Goal: Task Accomplishment & Management: Use online tool/utility

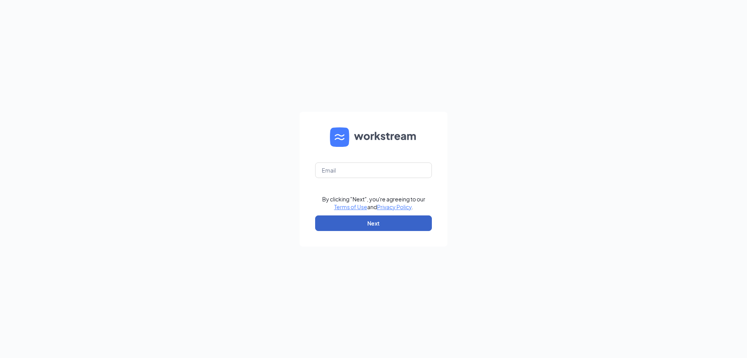
click at [389, 223] on button "Next" at bounding box center [373, 223] width 117 height 16
drag, startPoint x: 371, startPoint y: 169, endPoint x: 379, endPoint y: 164, distance: 9.0
click at [372, 168] on input "text" at bounding box center [373, 170] width 117 height 16
drag, startPoint x: 380, startPoint y: 172, endPoint x: 359, endPoint y: 167, distance: 21.6
click at [359, 167] on input "text" at bounding box center [373, 170] width 117 height 16
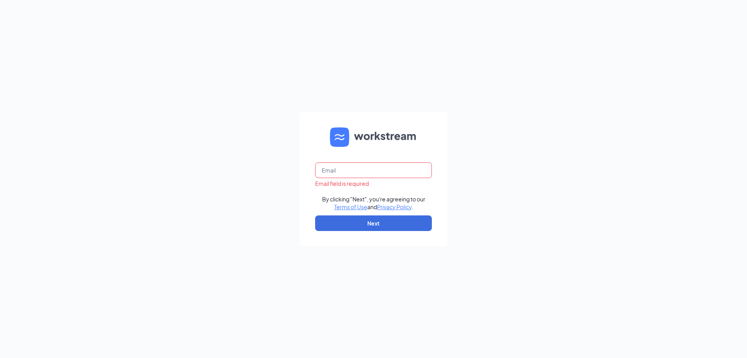
type input "gm0528@vitaligent.com"
click at [389, 223] on button "Next" at bounding box center [373, 223] width 117 height 16
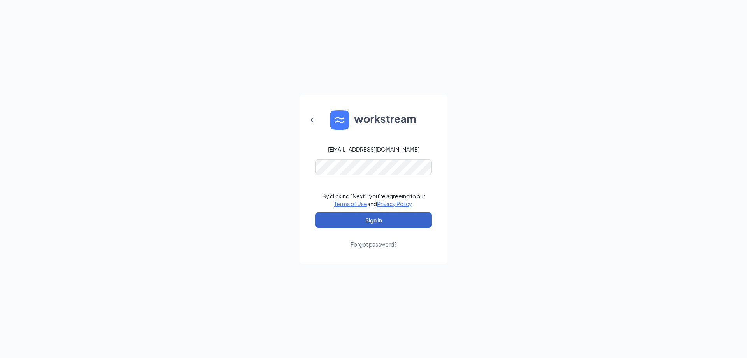
click at [370, 212] on button "Sign In" at bounding box center [373, 220] width 117 height 16
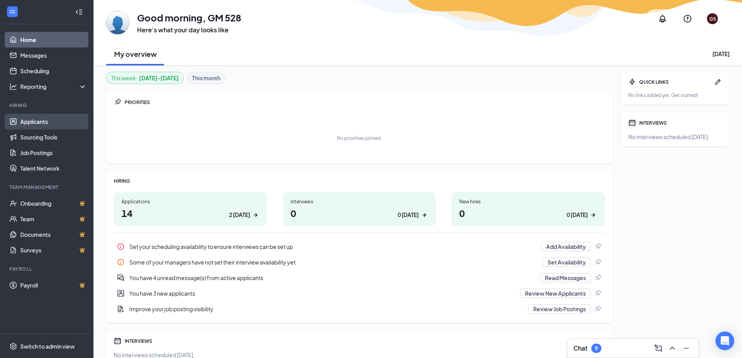
click at [38, 121] on link "Applicants" at bounding box center [53, 122] width 67 height 16
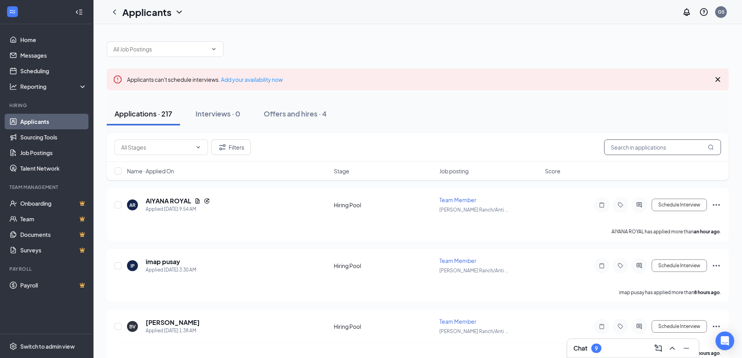
click at [622, 147] on input "text" at bounding box center [662, 147] width 117 height 16
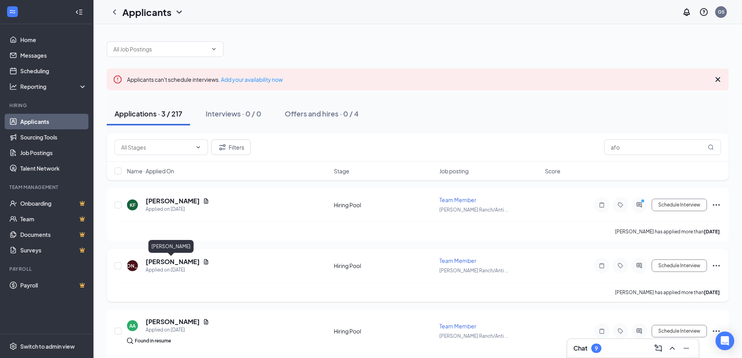
click at [166, 264] on h5 "[PERSON_NAME]" at bounding box center [173, 261] width 54 height 9
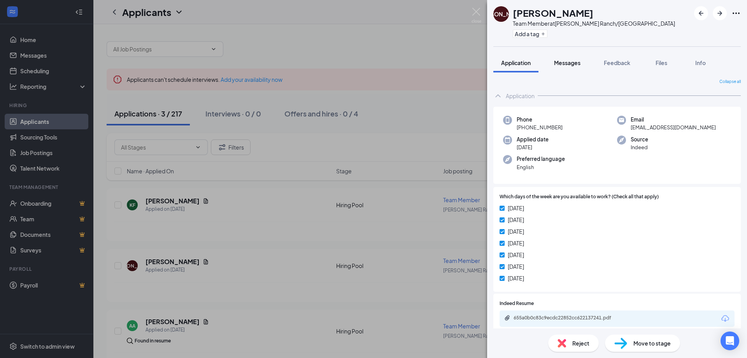
click at [571, 62] on span "Messages" at bounding box center [567, 62] width 26 height 7
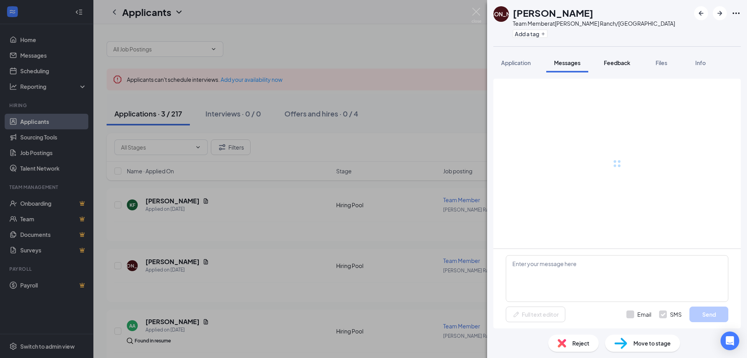
click at [620, 62] on span "Feedback" at bounding box center [617, 62] width 26 height 7
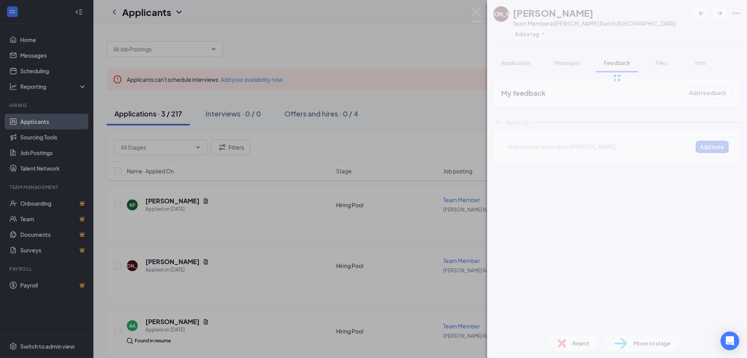
click at [666, 61] on div at bounding box center [617, 78] width 260 height 156
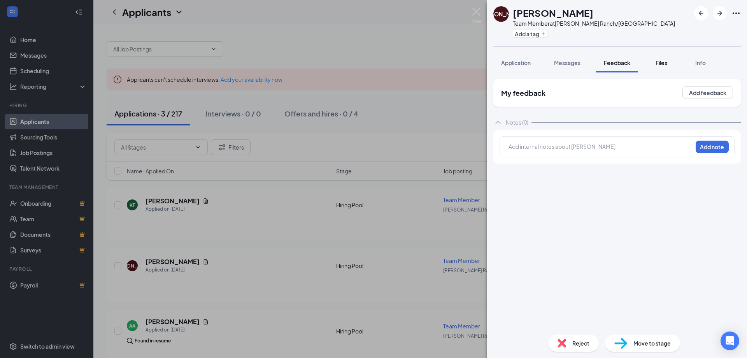
click at [665, 62] on span "Files" at bounding box center [662, 62] width 12 height 7
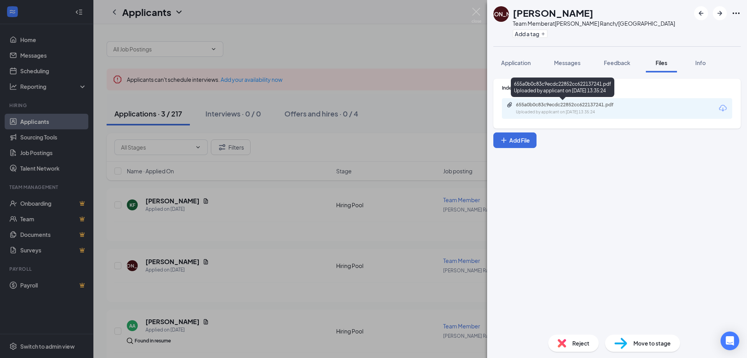
click at [584, 110] on div "Uploaded by applicant on [DATE] 13:35:24" at bounding box center [574, 112] width 117 height 6
click at [483, 10] on div "[PERSON_NAME] Team Member at [PERSON_NAME][GEOGRAPHIC_DATA]/Antioch Add a tag A…" at bounding box center [373, 179] width 747 height 358
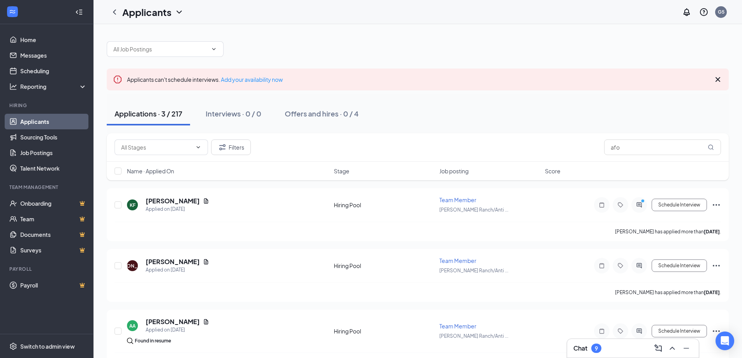
click at [480, 10] on div "Applicants G5" at bounding box center [417, 12] width 648 height 24
click at [660, 151] on input "afo" at bounding box center [662, 147] width 117 height 16
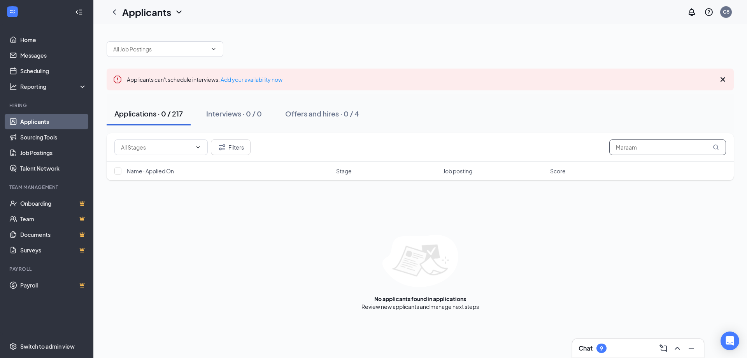
click at [644, 144] on input "Maraam" at bounding box center [668, 147] width 117 height 16
click at [645, 143] on input "Maraam" at bounding box center [668, 147] width 117 height 16
type input "Fakira"
click at [628, 140] on div "Filters Fakira" at bounding box center [421, 147] width 628 height 28
click at [628, 140] on input "Fakira" at bounding box center [668, 147] width 117 height 16
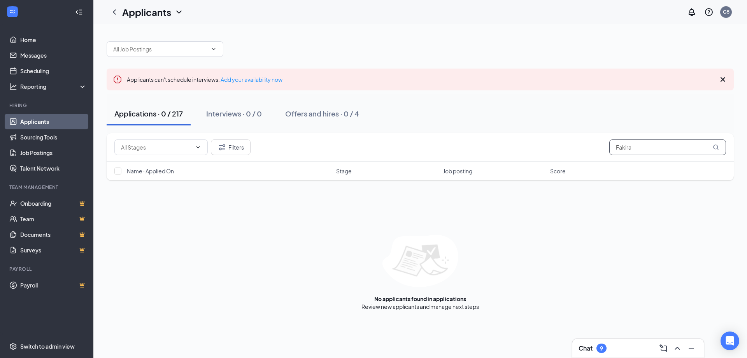
click at [628, 142] on input "Fakira" at bounding box center [668, 147] width 117 height 16
click at [630, 144] on input "Fakira" at bounding box center [668, 147] width 117 height 16
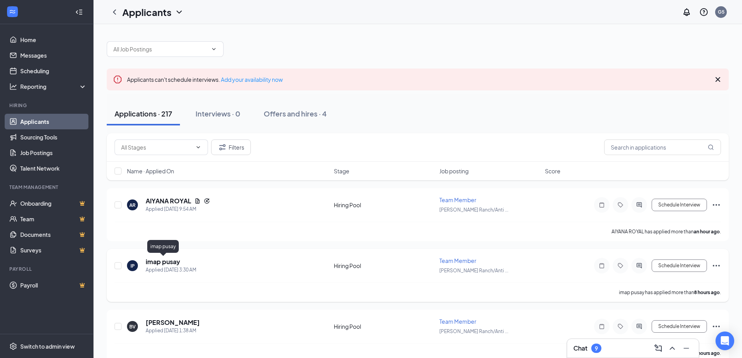
drag, startPoint x: 173, startPoint y: 258, endPoint x: 172, endPoint y: 267, distance: 9.4
click at [173, 260] on h5 "imap pusay" at bounding box center [163, 261] width 34 height 9
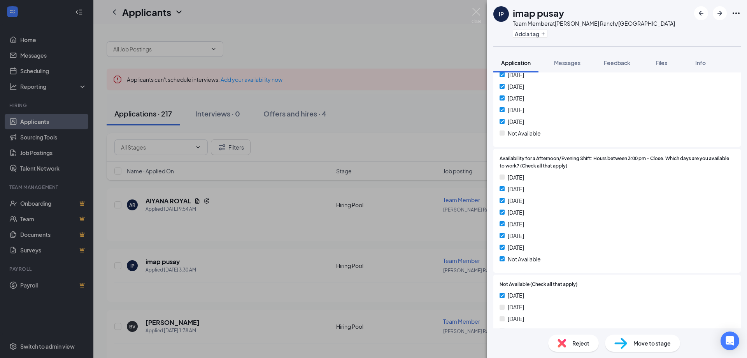
scroll to position [774, 0]
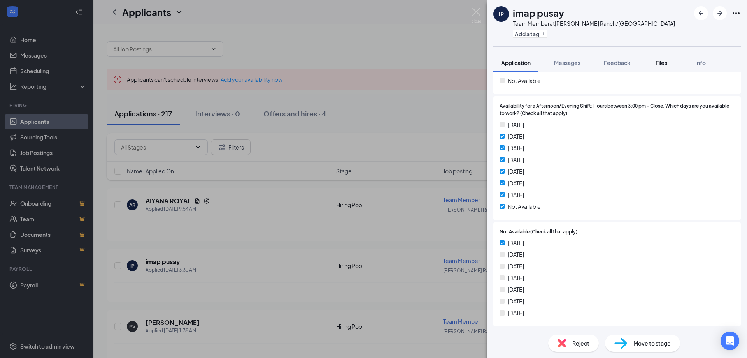
click at [668, 57] on button "Files" at bounding box center [661, 62] width 31 height 19
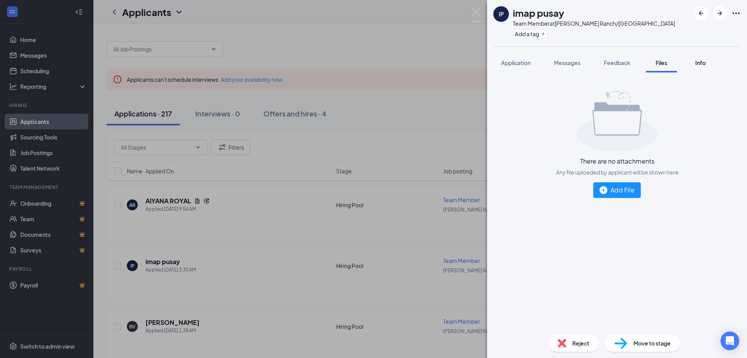
click at [703, 66] on span "Info" at bounding box center [701, 62] width 11 height 7
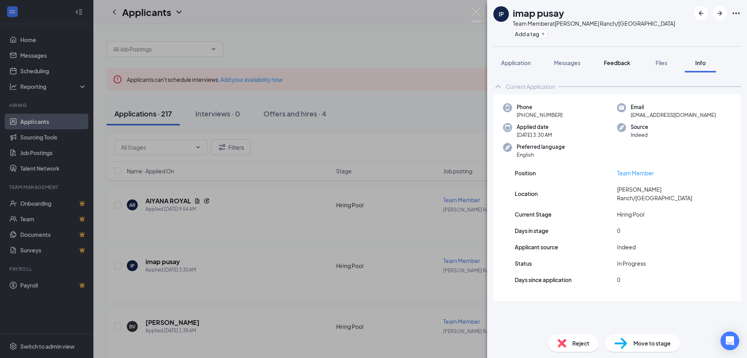
click at [634, 61] on button "Feedback" at bounding box center [617, 62] width 42 height 19
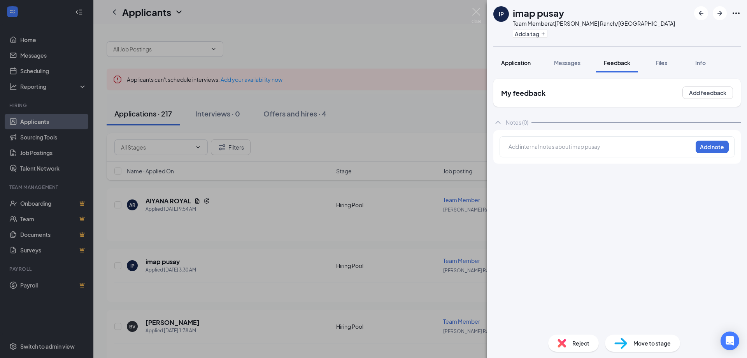
click at [519, 60] on span "Application" at bounding box center [516, 62] width 30 height 7
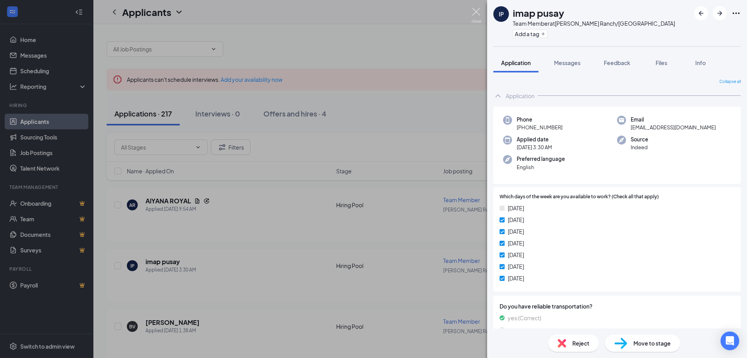
click at [477, 14] on img at bounding box center [477, 15] width 10 height 15
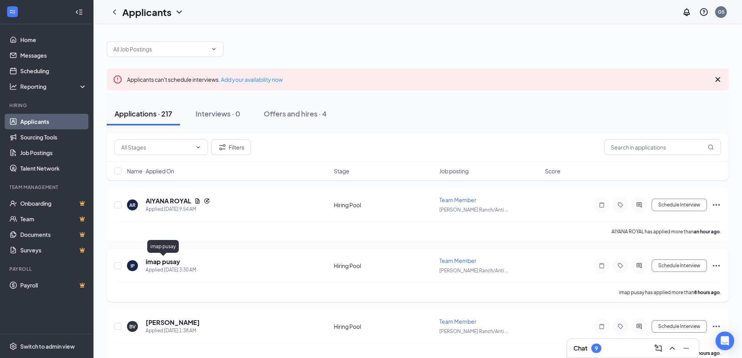
click at [162, 269] on div "Applied [DATE] 3:30 AM" at bounding box center [171, 270] width 51 height 8
click at [165, 261] on h5 "imap pusay" at bounding box center [163, 261] width 34 height 9
